Goal: Check status: Check status

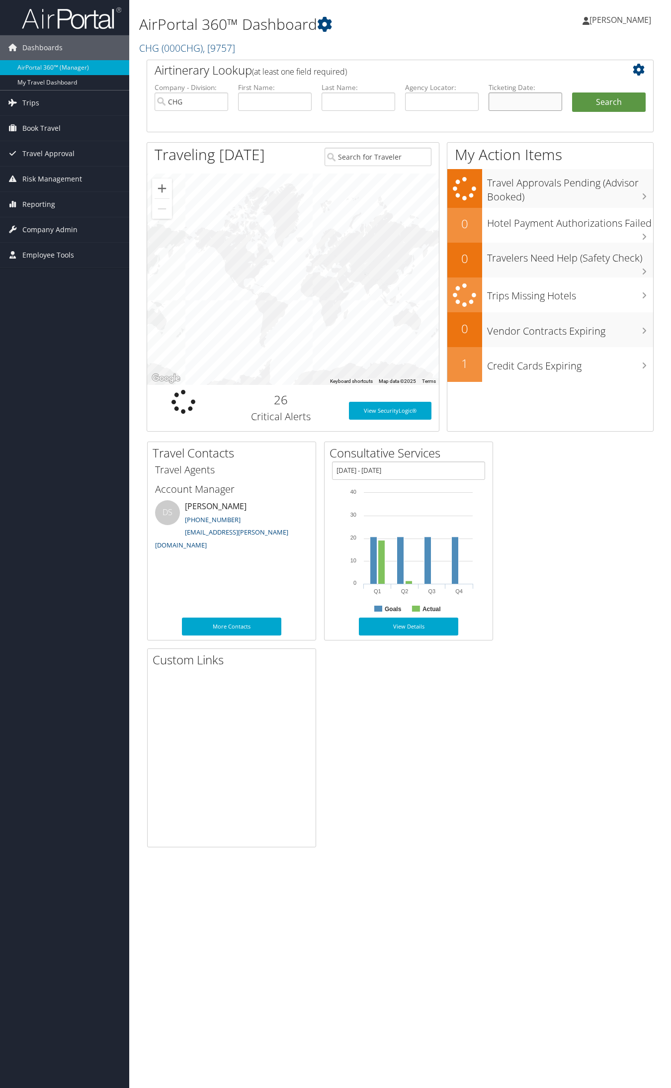
click at [506, 110] on input "text" at bounding box center [526, 102] width 74 height 18
click at [450, 98] on input "text" at bounding box center [442, 102] width 74 height 18
paste input "YYQGPV"
click at [424, 102] on input "YYQGPV" at bounding box center [442, 102] width 74 height 18
click at [427, 104] on input "YYQGPV" at bounding box center [442, 102] width 74 height 18
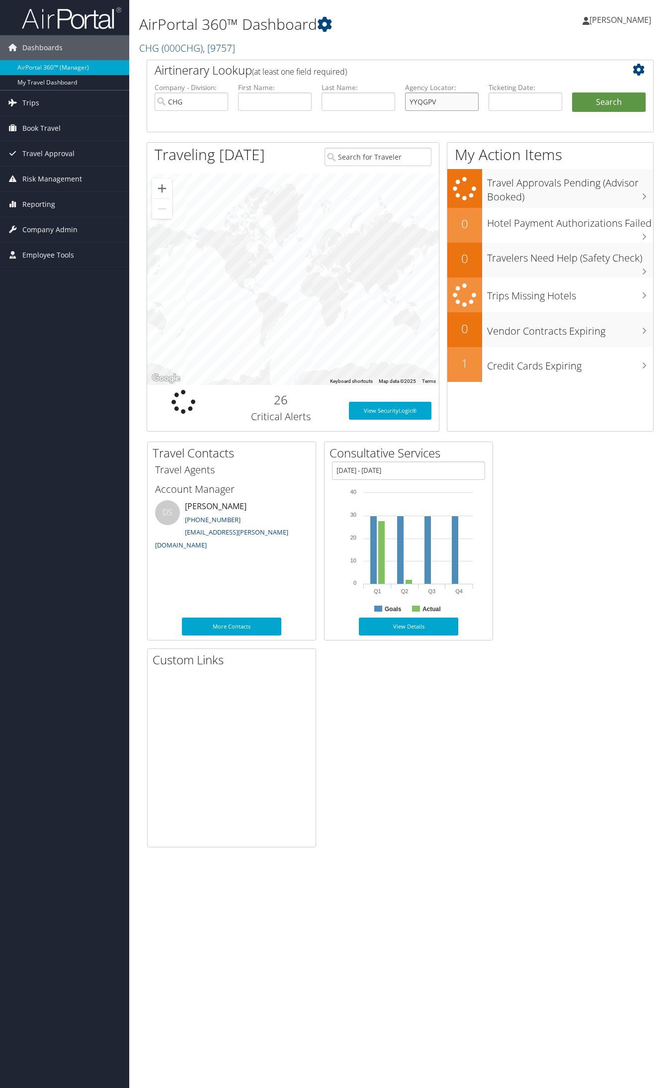
type input "YYQGPV"
click at [573, 93] on button "Search" at bounding box center [610, 103] width 74 height 20
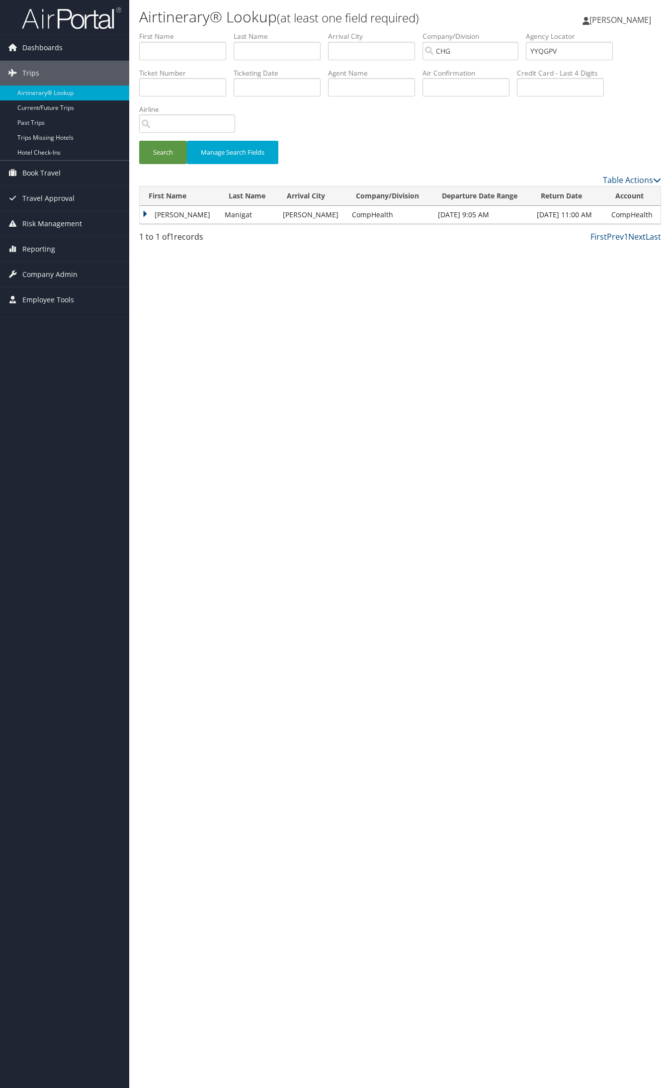
click at [186, 212] on td "Brandye" at bounding box center [180, 215] width 80 height 18
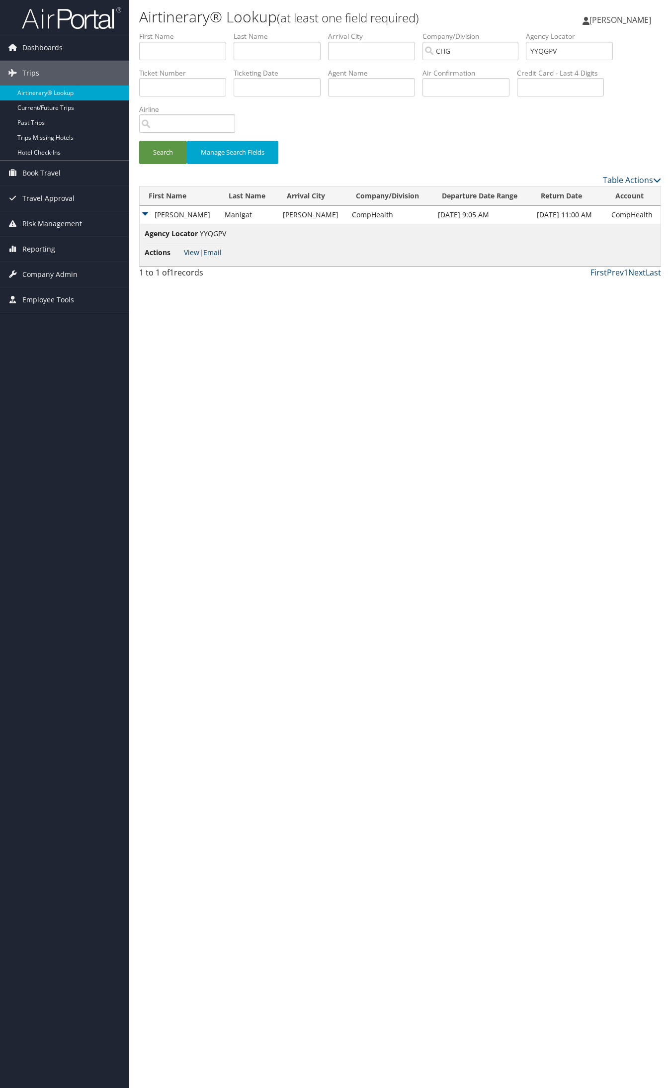
click at [189, 250] on link "View" at bounding box center [191, 252] width 15 height 9
click at [594, 43] on input "YYQGPV" at bounding box center [569, 51] width 87 height 18
paste input "HWIH"
type input "YYHWIH"
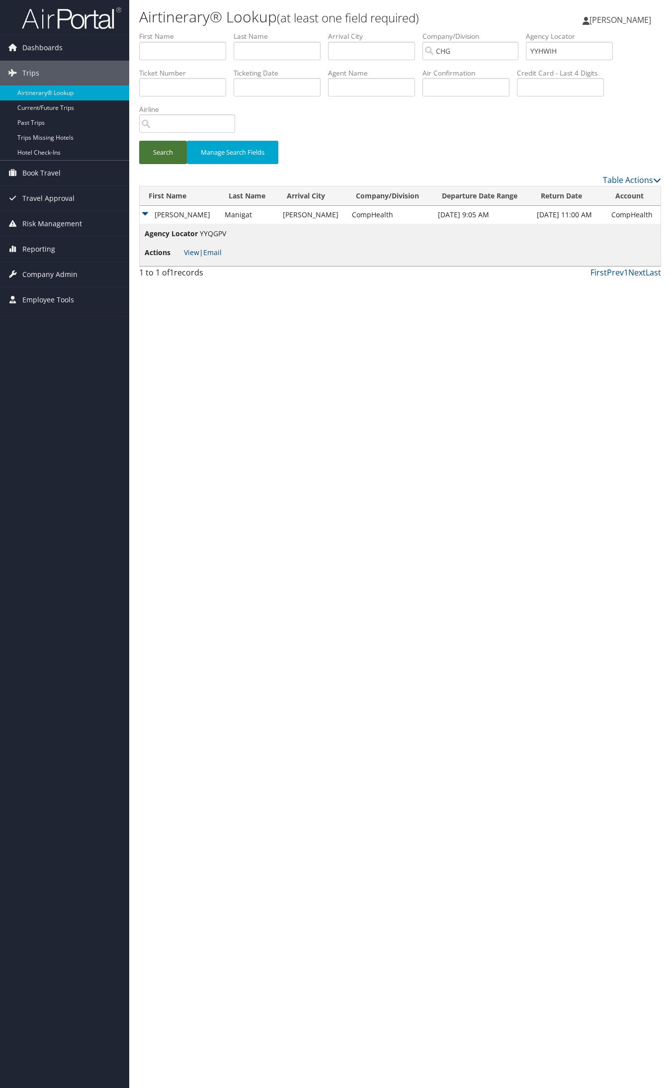
click at [180, 154] on button "Search" at bounding box center [163, 152] width 48 height 23
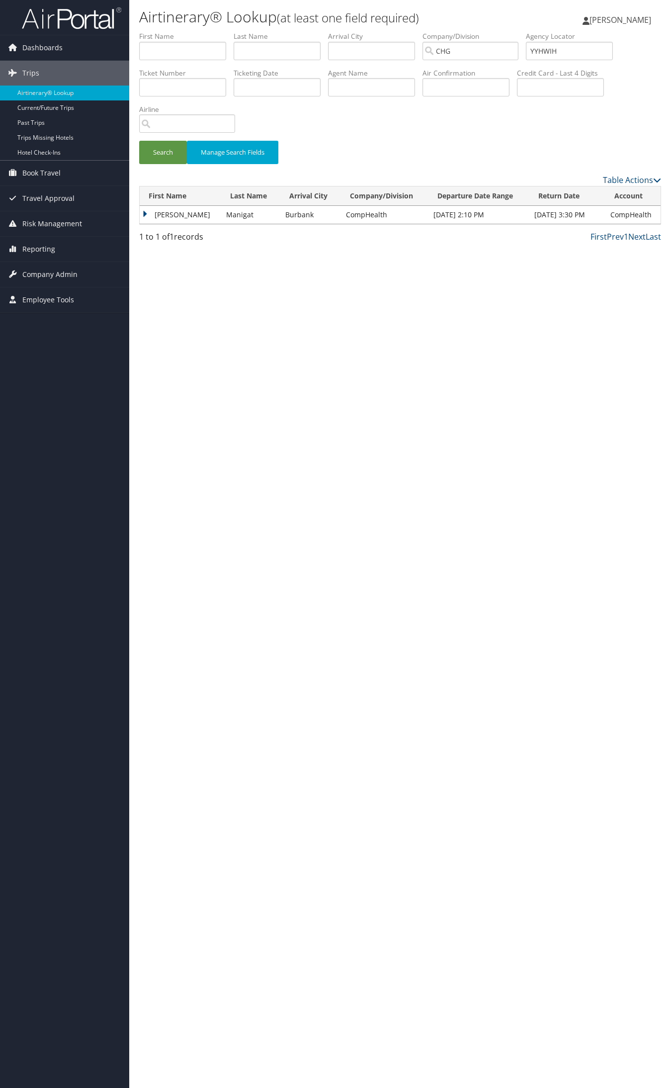
click at [177, 215] on td "Brandye" at bounding box center [181, 215] width 82 height 18
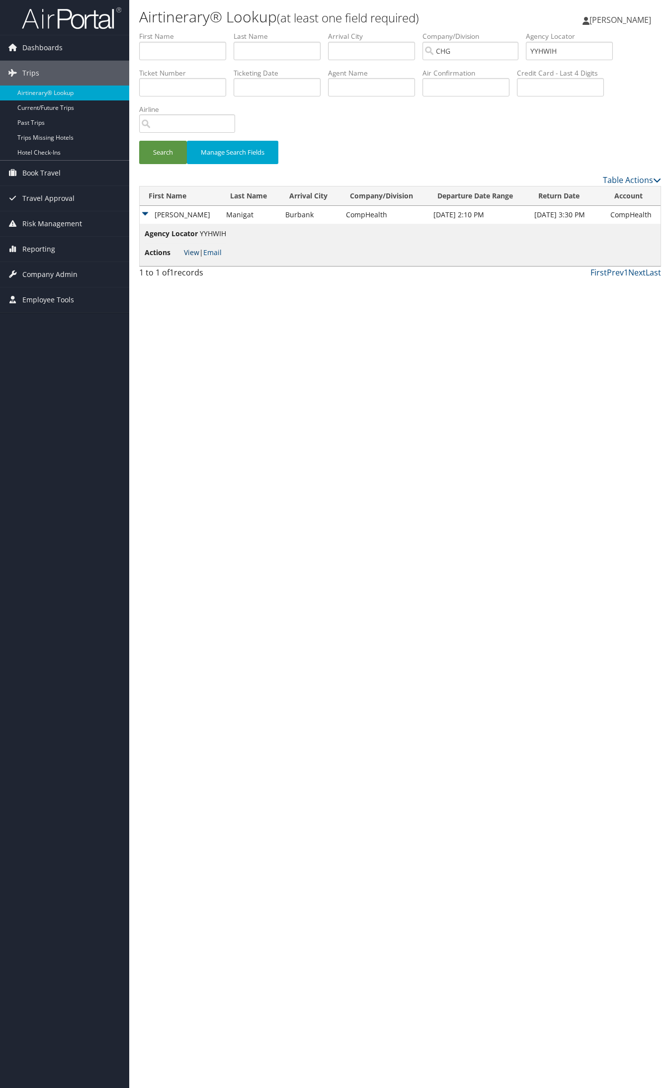
click at [194, 253] on link "View" at bounding box center [191, 252] width 15 height 9
